Goal: Find specific page/section: Find specific page/section

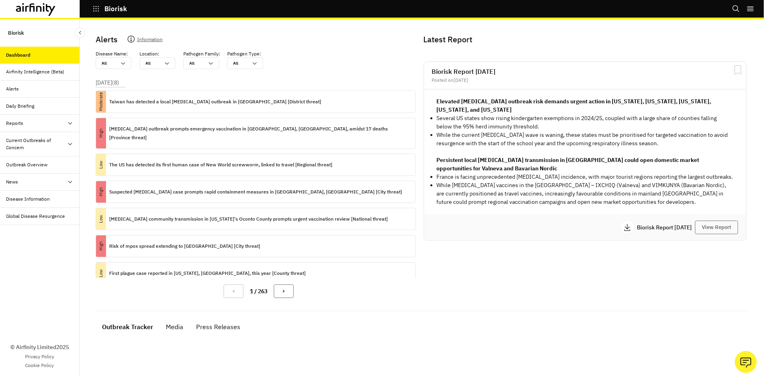
click at [37, 126] on div "Reports" at bounding box center [42, 123] width 73 height 7
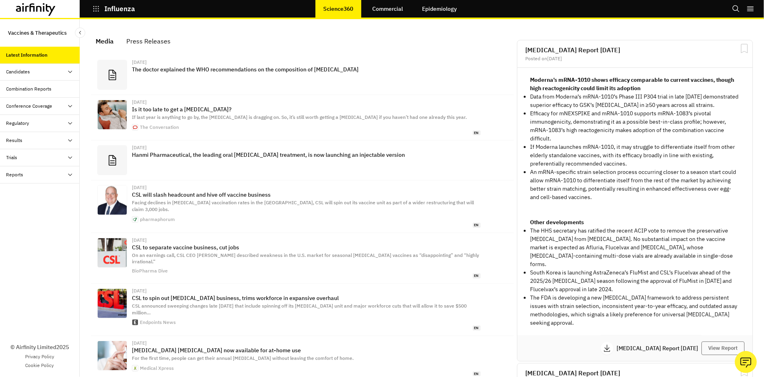
scroll to position [493, 231]
click at [29, 173] on div "Reports" at bounding box center [42, 174] width 73 height 7
click at [40, 194] on div "Reports" at bounding box center [46, 191] width 67 height 7
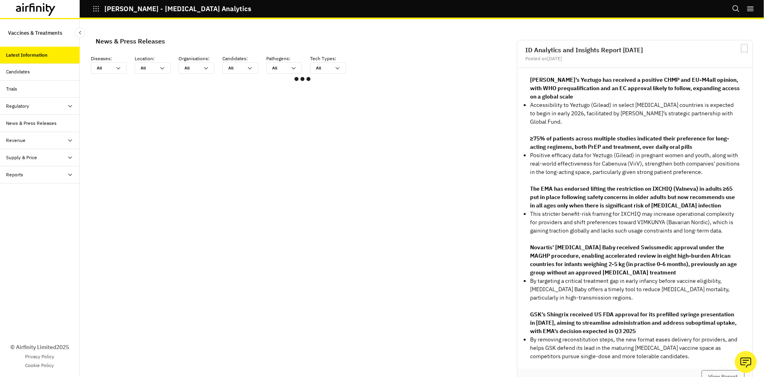
scroll to position [470, 231]
click at [43, 175] on div "Reports" at bounding box center [42, 174] width 73 height 7
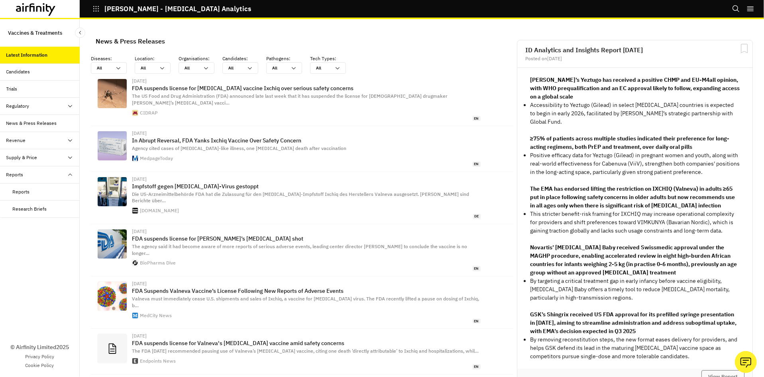
click at [43, 175] on div "Reports" at bounding box center [42, 174] width 73 height 7
click at [35, 133] on div "Revenue" at bounding box center [40, 140] width 80 height 17
